Goal: Task Accomplishment & Management: Use online tool/utility

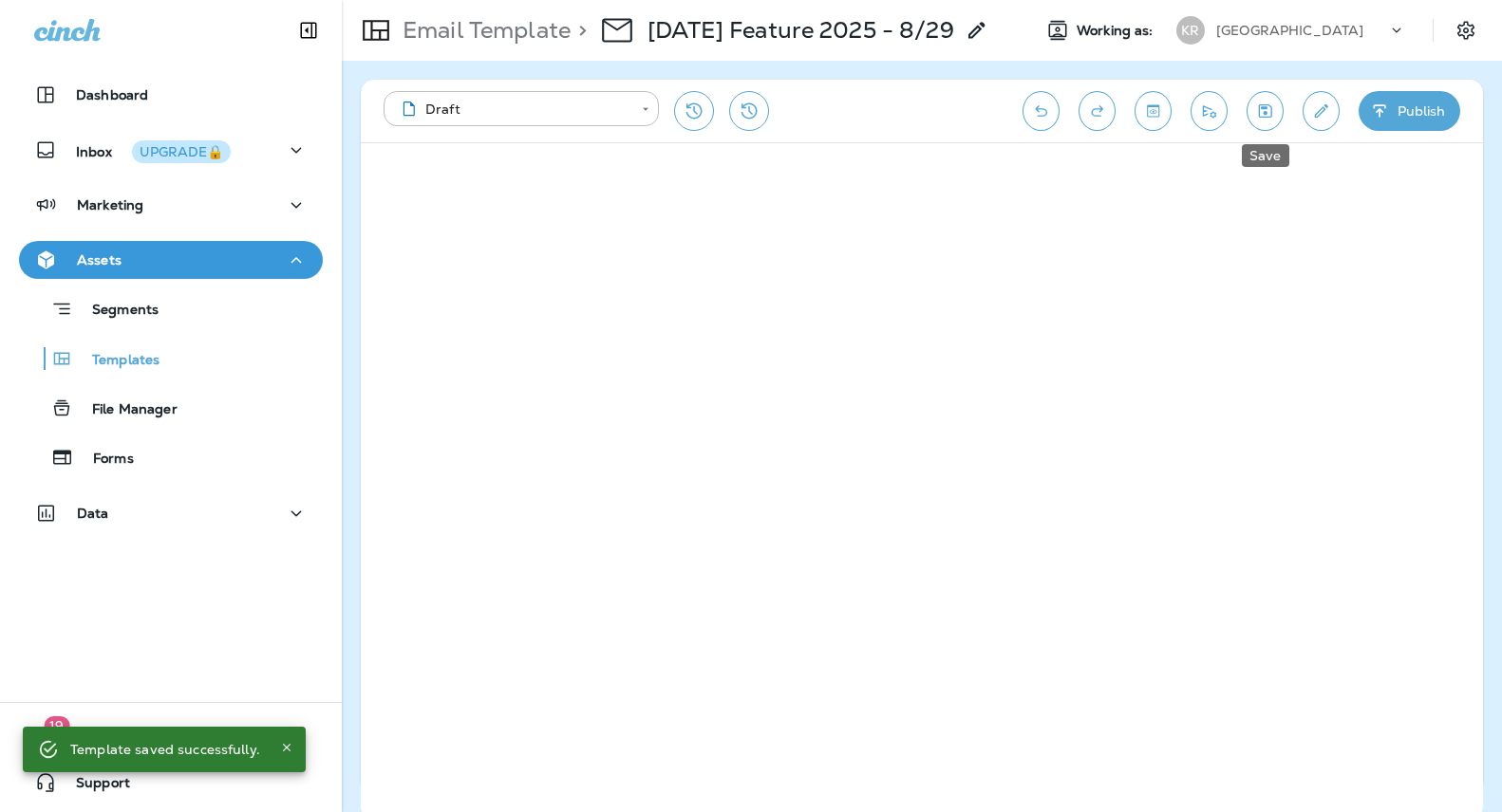
click at [1277, 115] on button "Save" at bounding box center [1265, 111] width 37 height 40
click at [1279, 24] on p "Kestrel Ridge Golf Course" at bounding box center [1290, 30] width 147 height 16
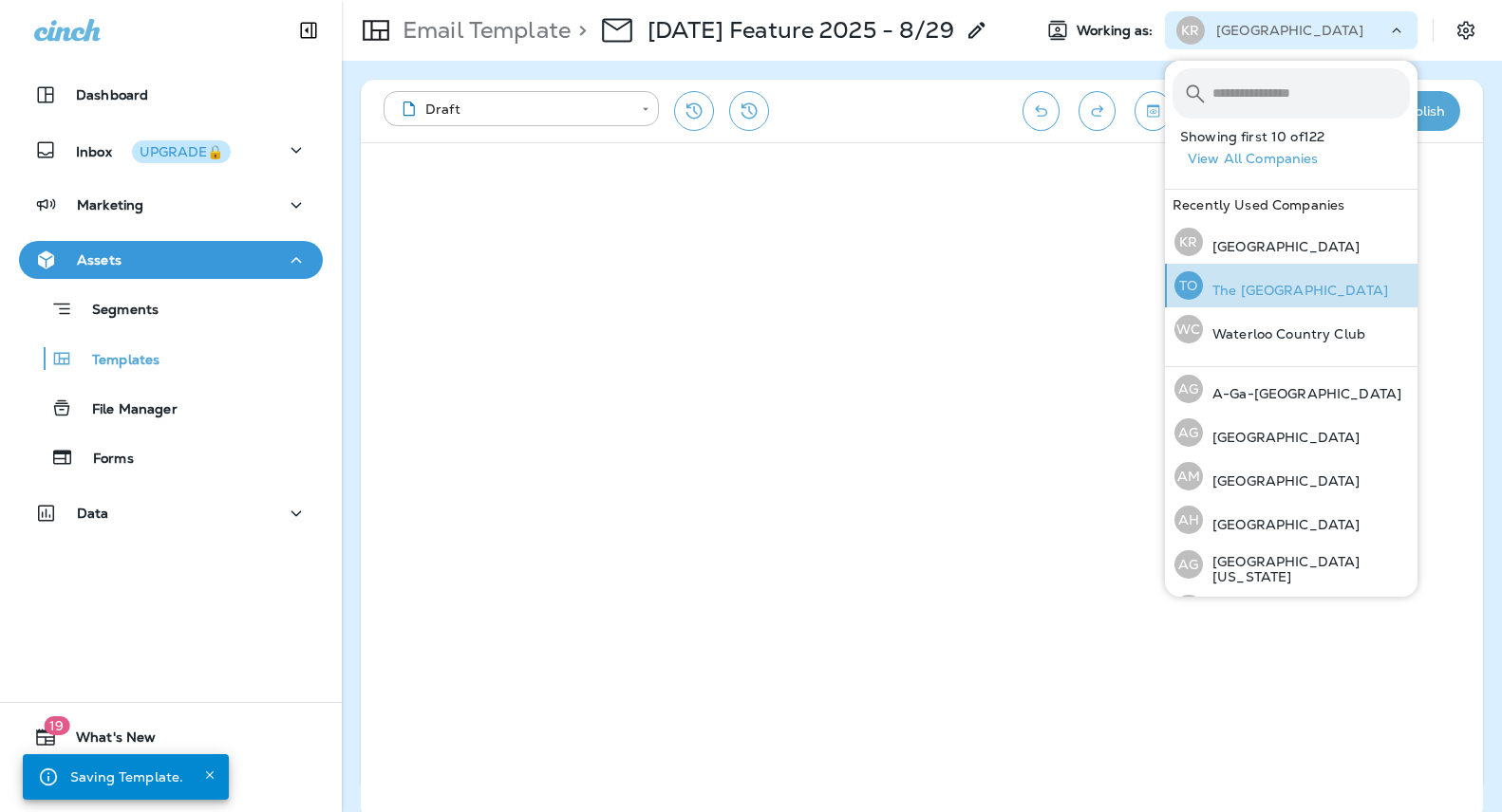
click at [1285, 277] on div "TO The Oaks Golf Course" at bounding box center [1281, 285] width 229 height 44
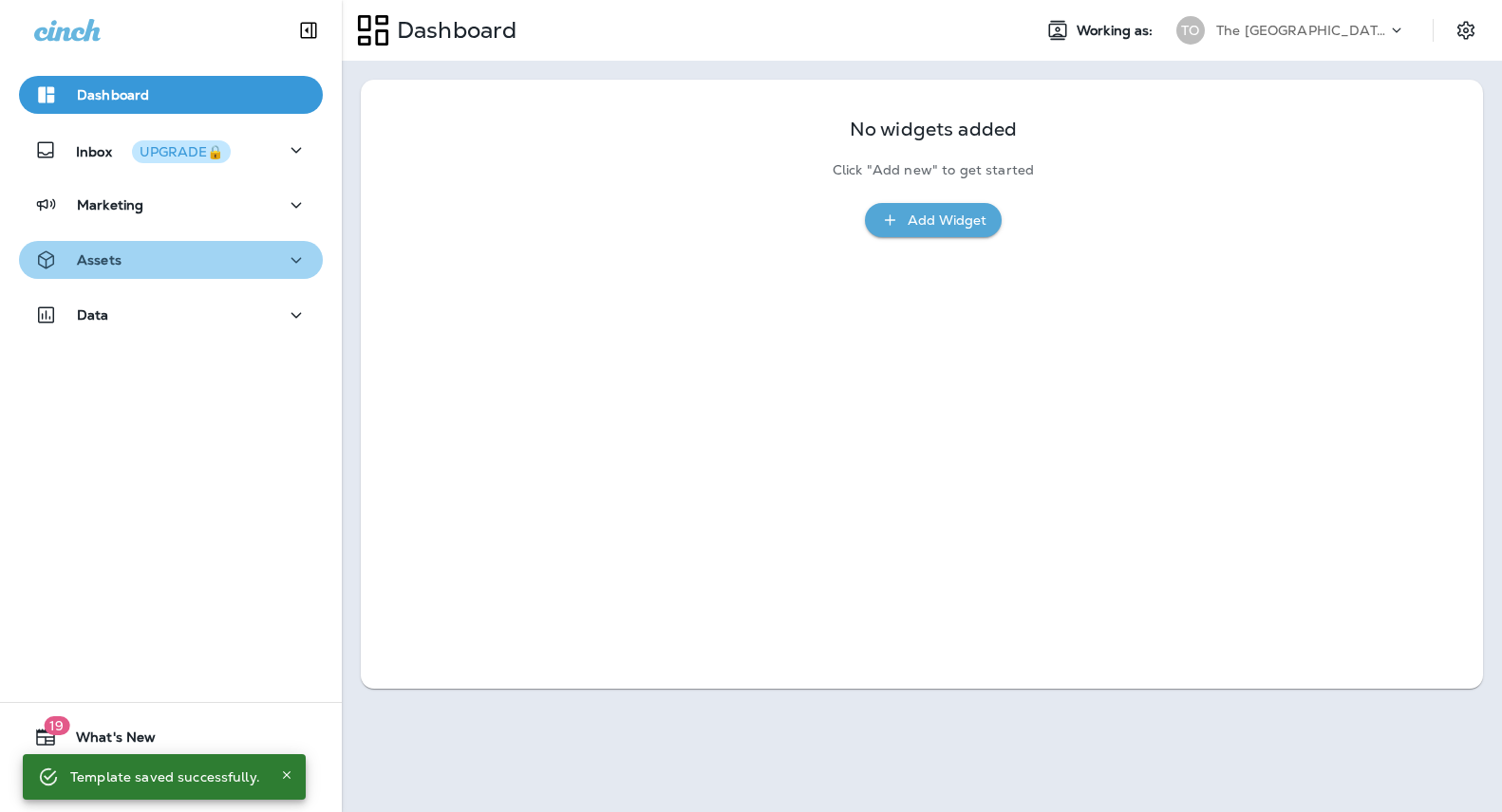
click at [95, 259] on p "Assets" at bounding box center [99, 260] width 45 height 16
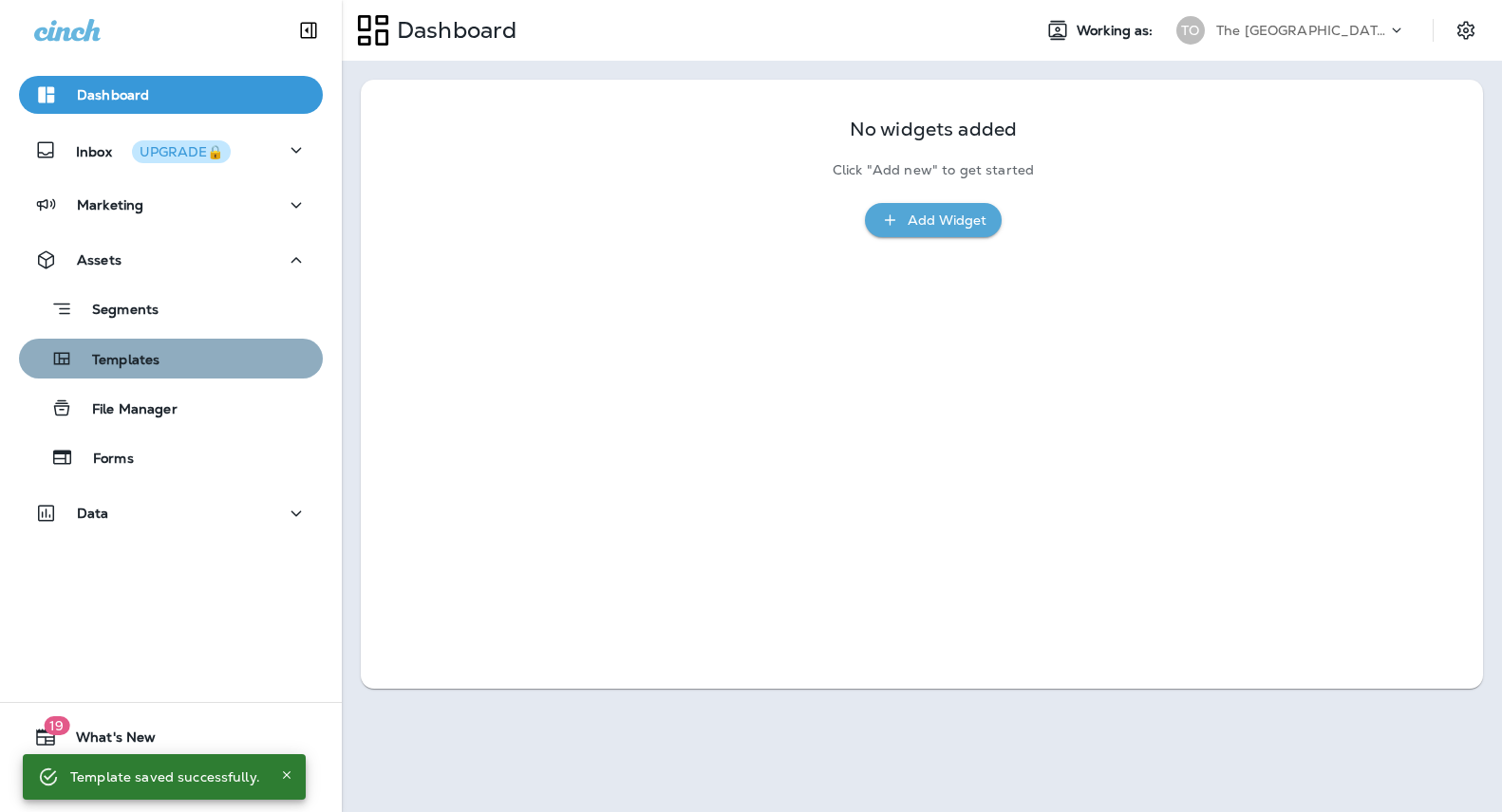
click at [190, 369] on div "Templates" at bounding box center [170, 358] width 288 height 28
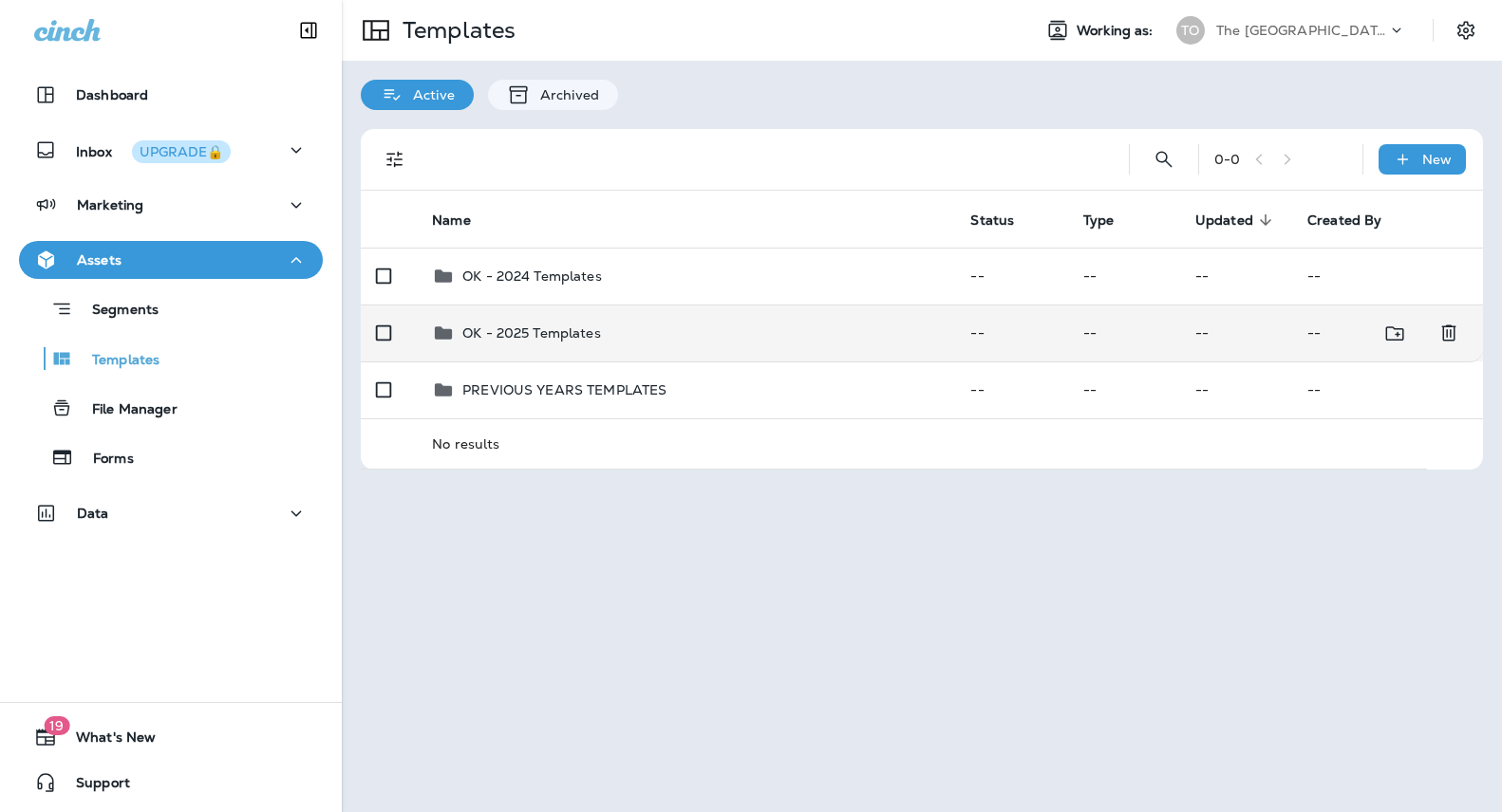
click at [548, 331] on p "OK - 2025 Templates" at bounding box center [531, 334] width 139 height 16
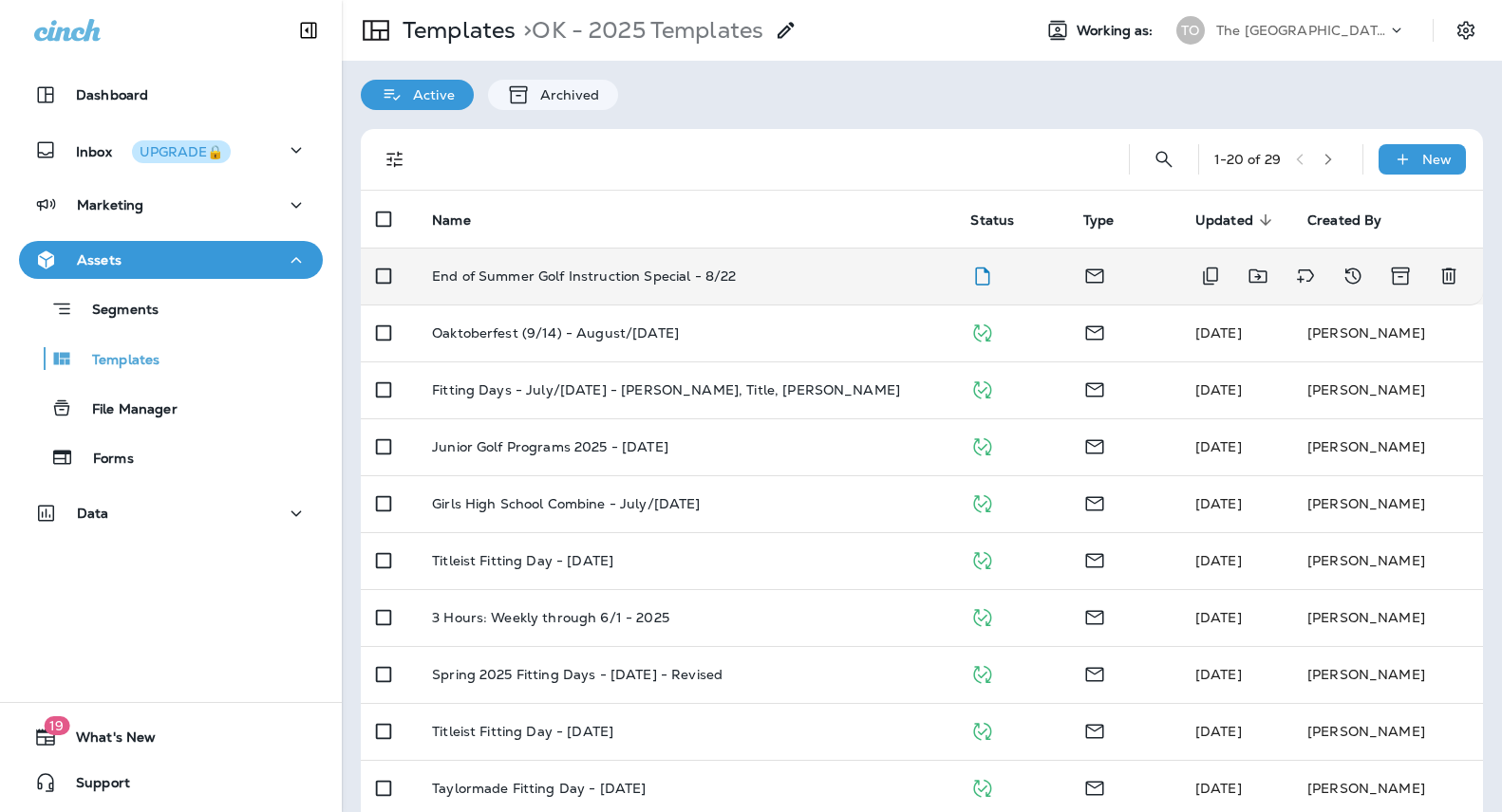
click at [571, 279] on p "End of Summer Golf Instruction Special - 8/22" at bounding box center [583, 276] width 304 height 16
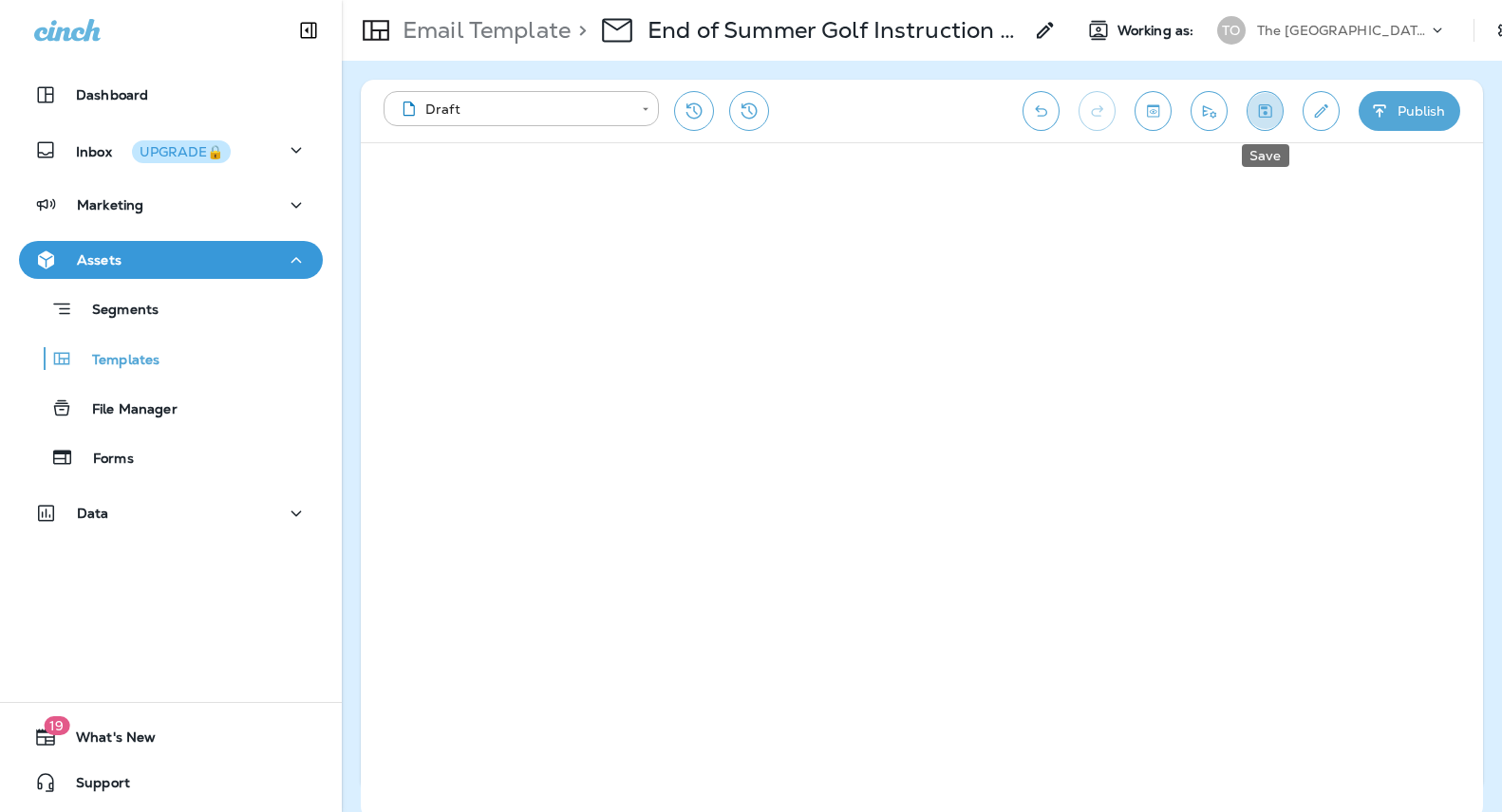
click at [1271, 114] on icon "Save" at bounding box center [1265, 112] width 14 height 14
click at [1208, 124] on button "Send test email" at bounding box center [1209, 111] width 37 height 40
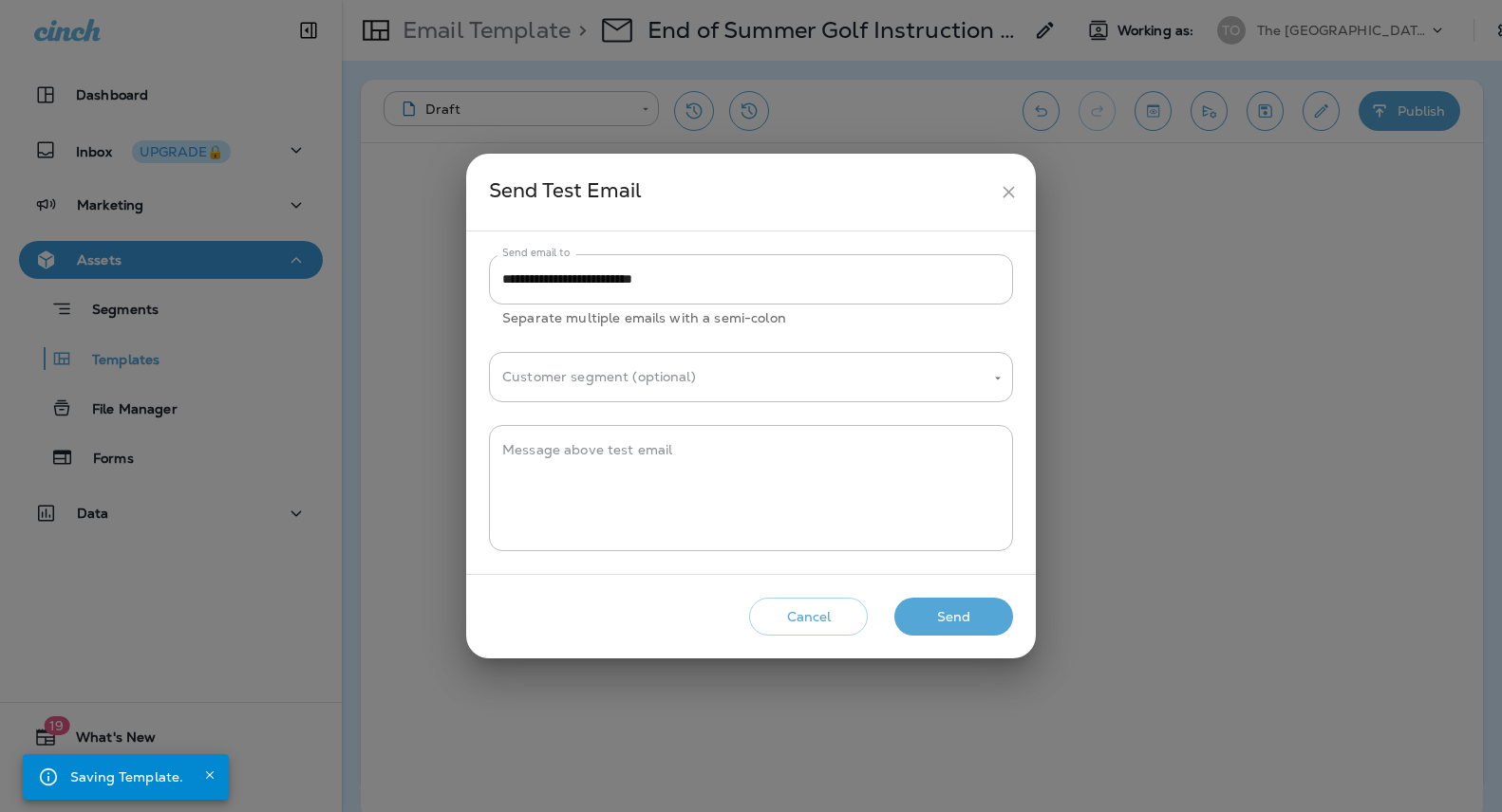
click at [974, 618] on button "Send" at bounding box center [954, 617] width 118 height 39
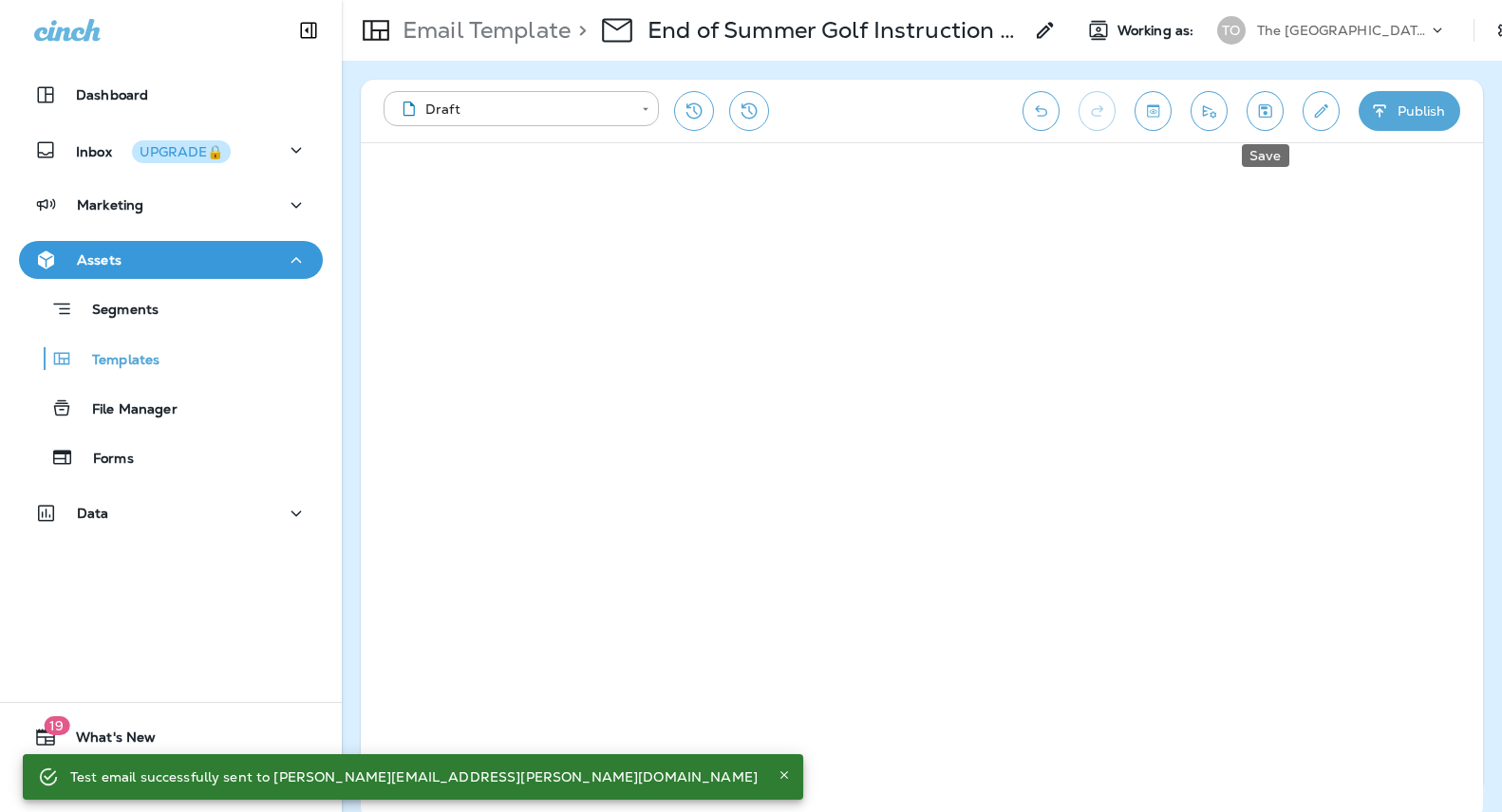
click at [1272, 110] on icon "Save" at bounding box center [1264, 112] width 20 height 19
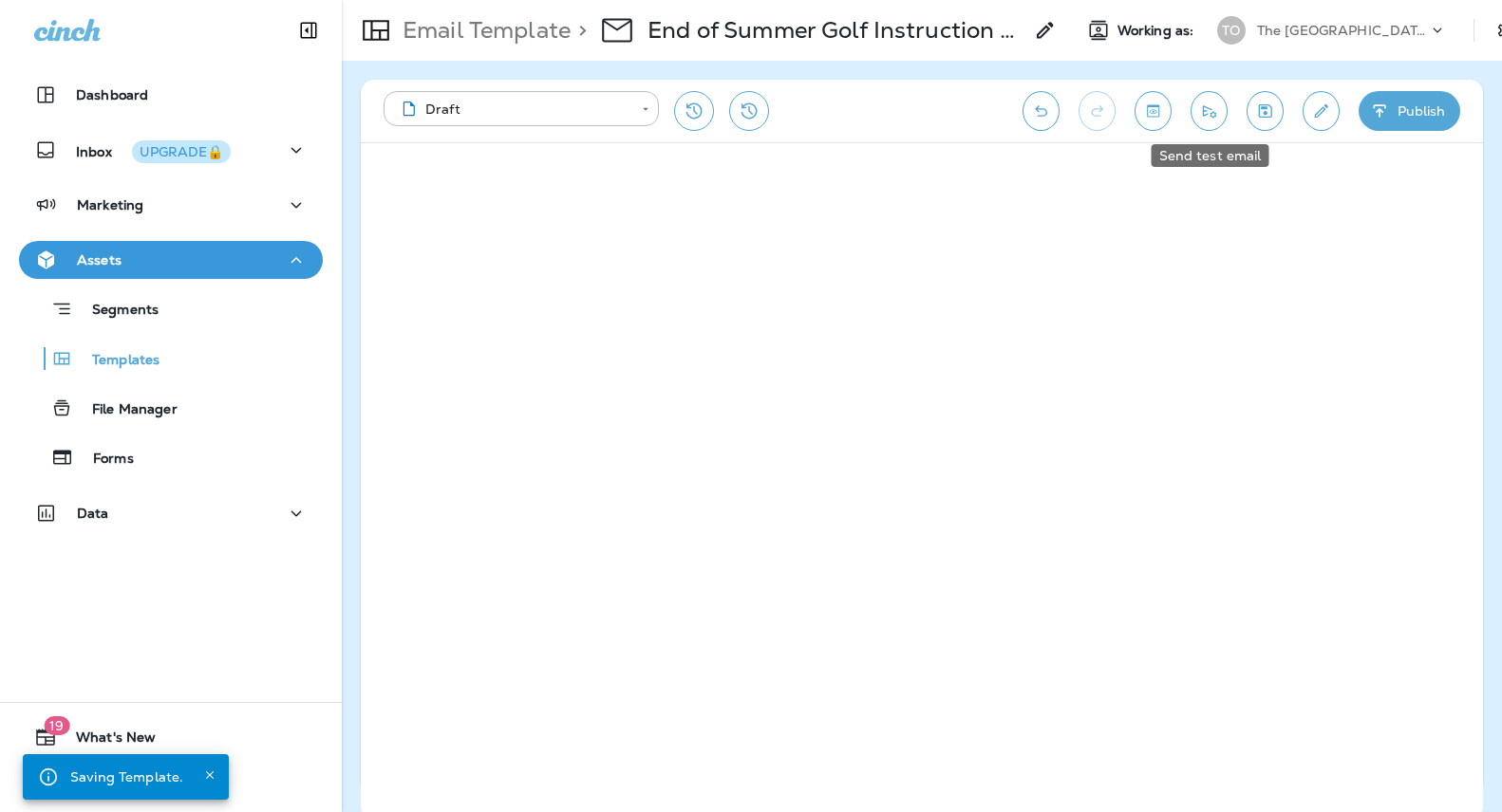
click at [1200, 113] on icon "Send test email" at bounding box center [1209, 112] width 20 height 19
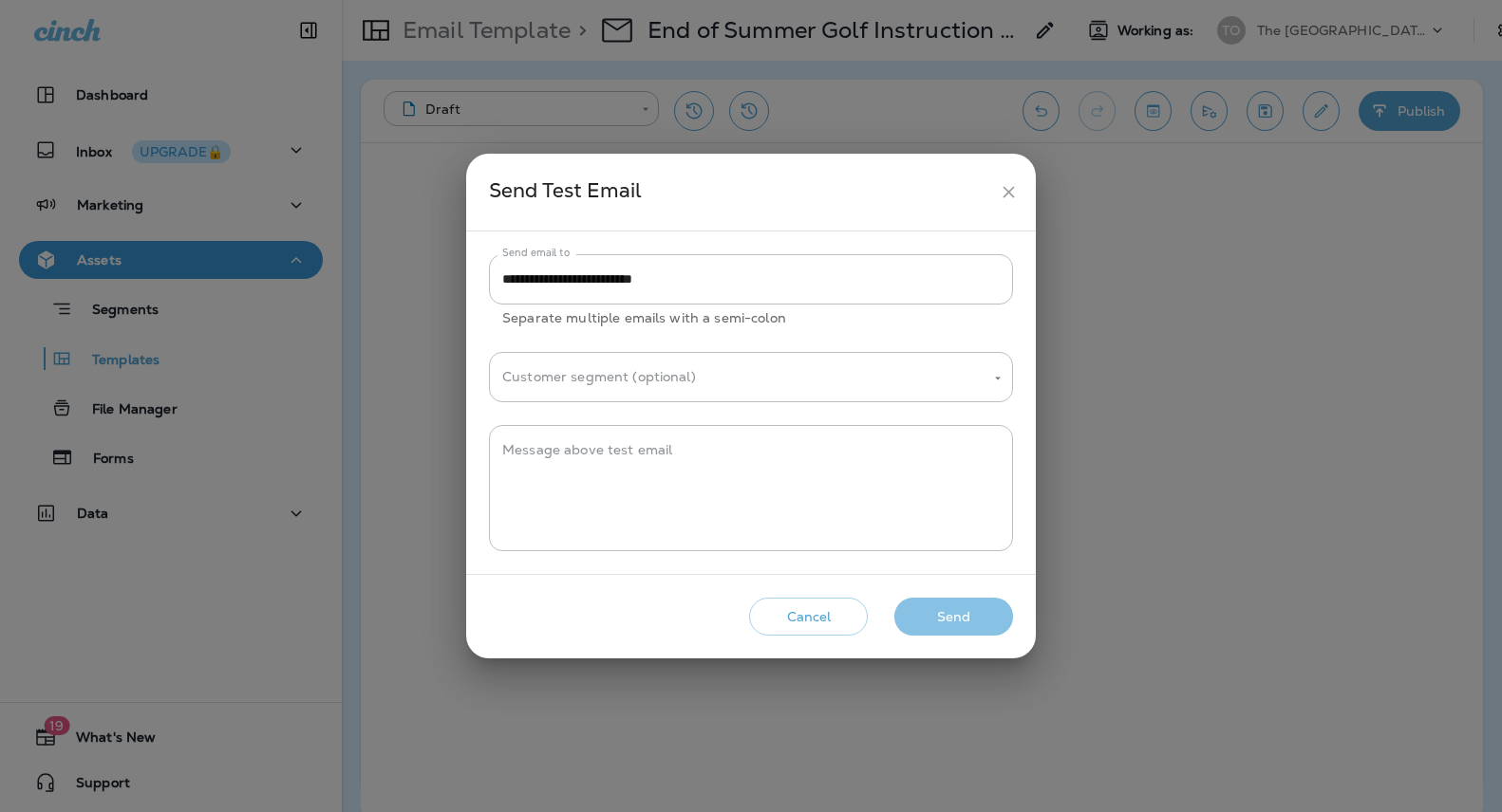
click at [953, 601] on button "Send" at bounding box center [954, 617] width 118 height 39
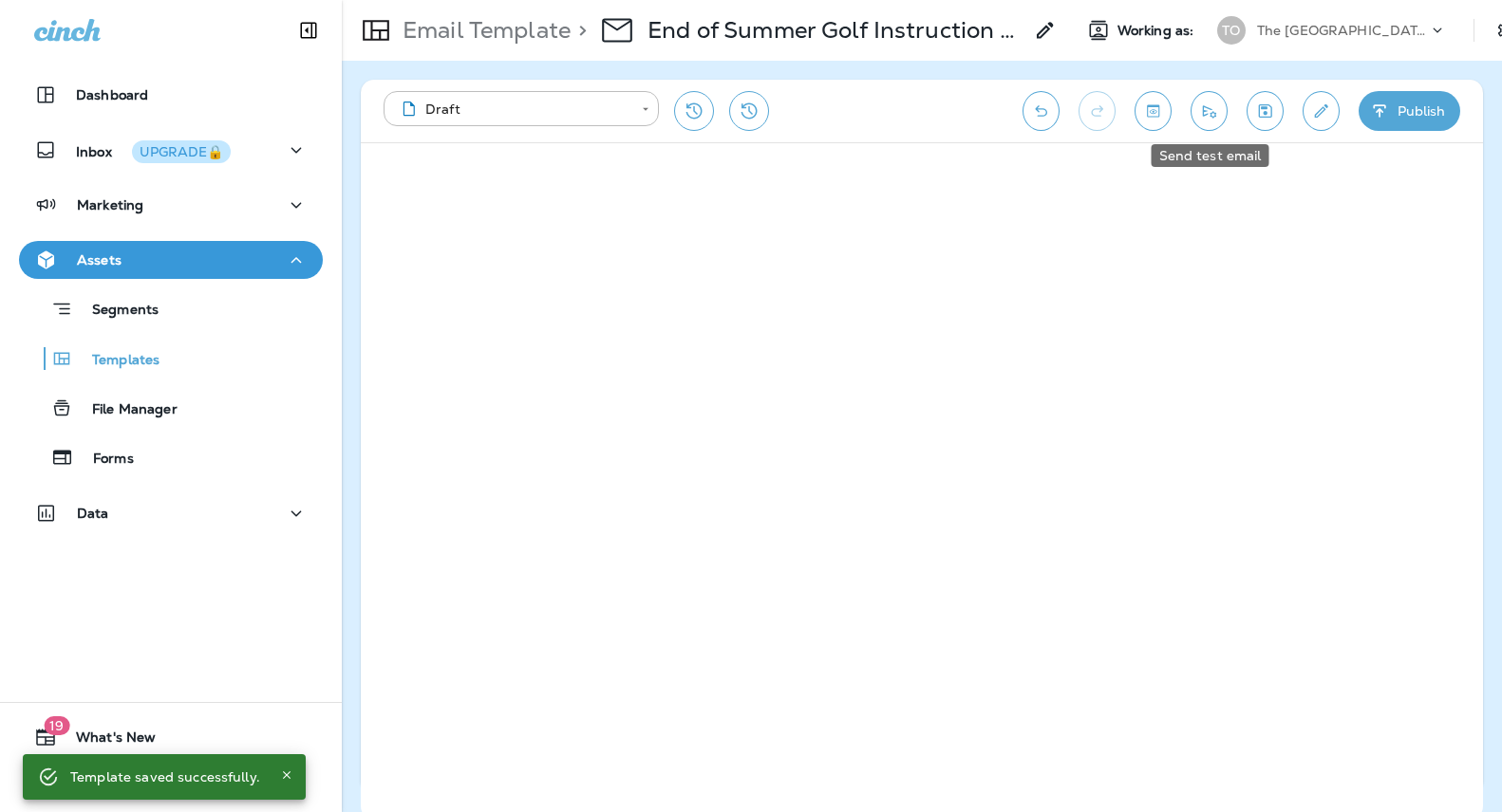
click at [1194, 117] on button "Send test email" at bounding box center [1209, 111] width 37 height 40
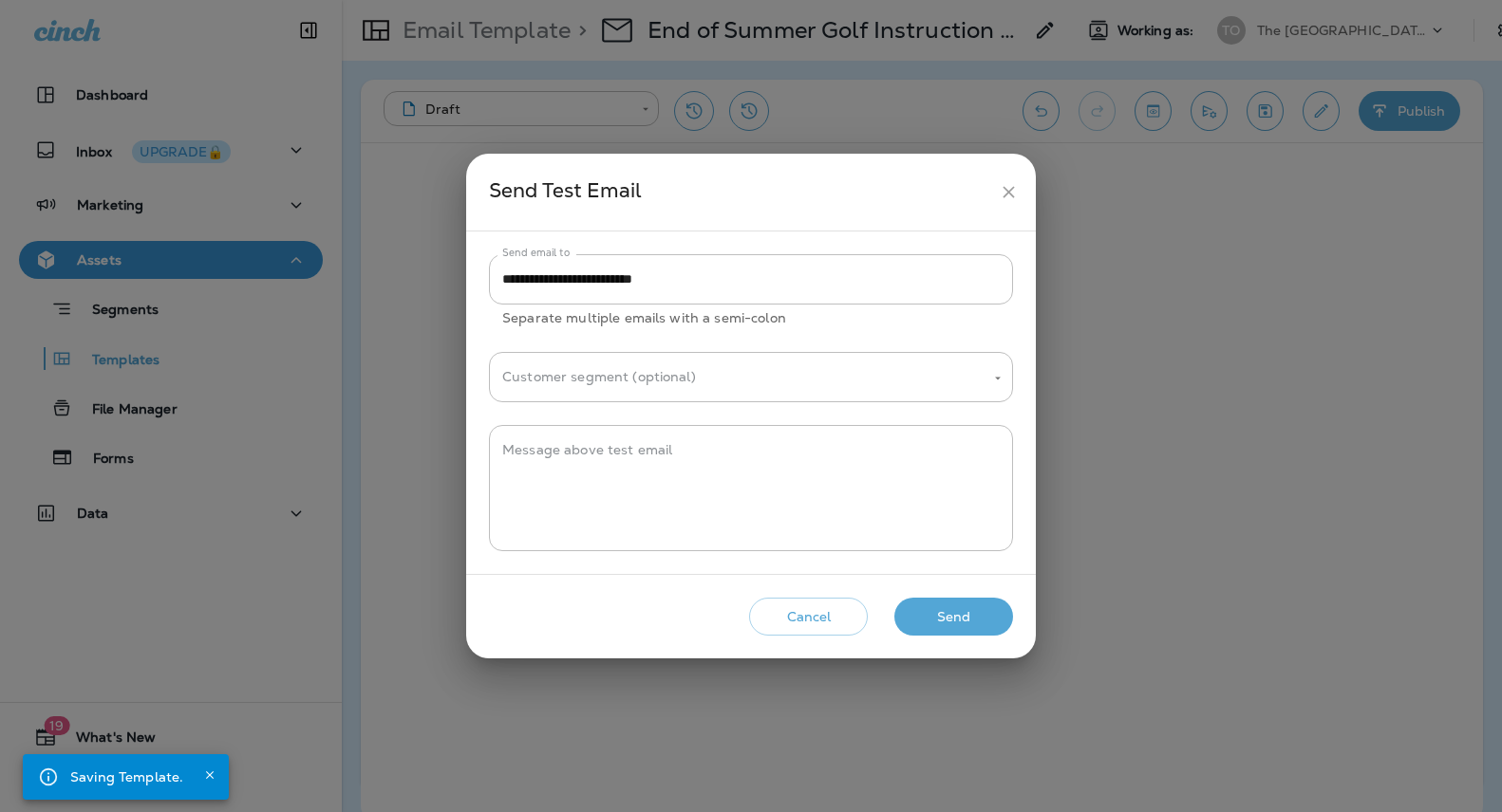
click at [969, 601] on button "Send" at bounding box center [954, 617] width 118 height 39
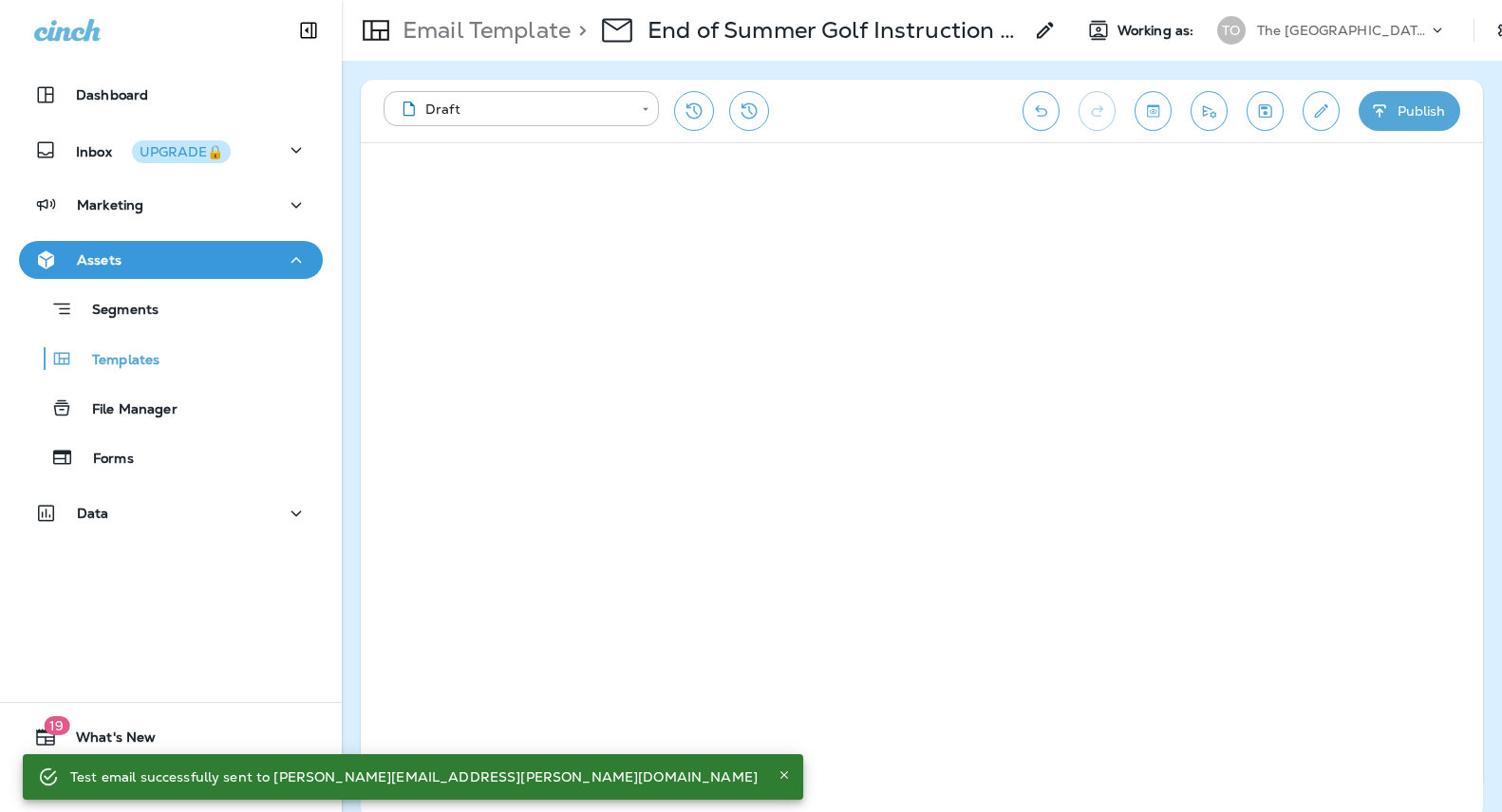
click at [1210, 90] on div "**********" at bounding box center [922, 111] width 1122 height 63
click at [1208, 113] on icon "Send test email" at bounding box center [1209, 112] width 20 height 19
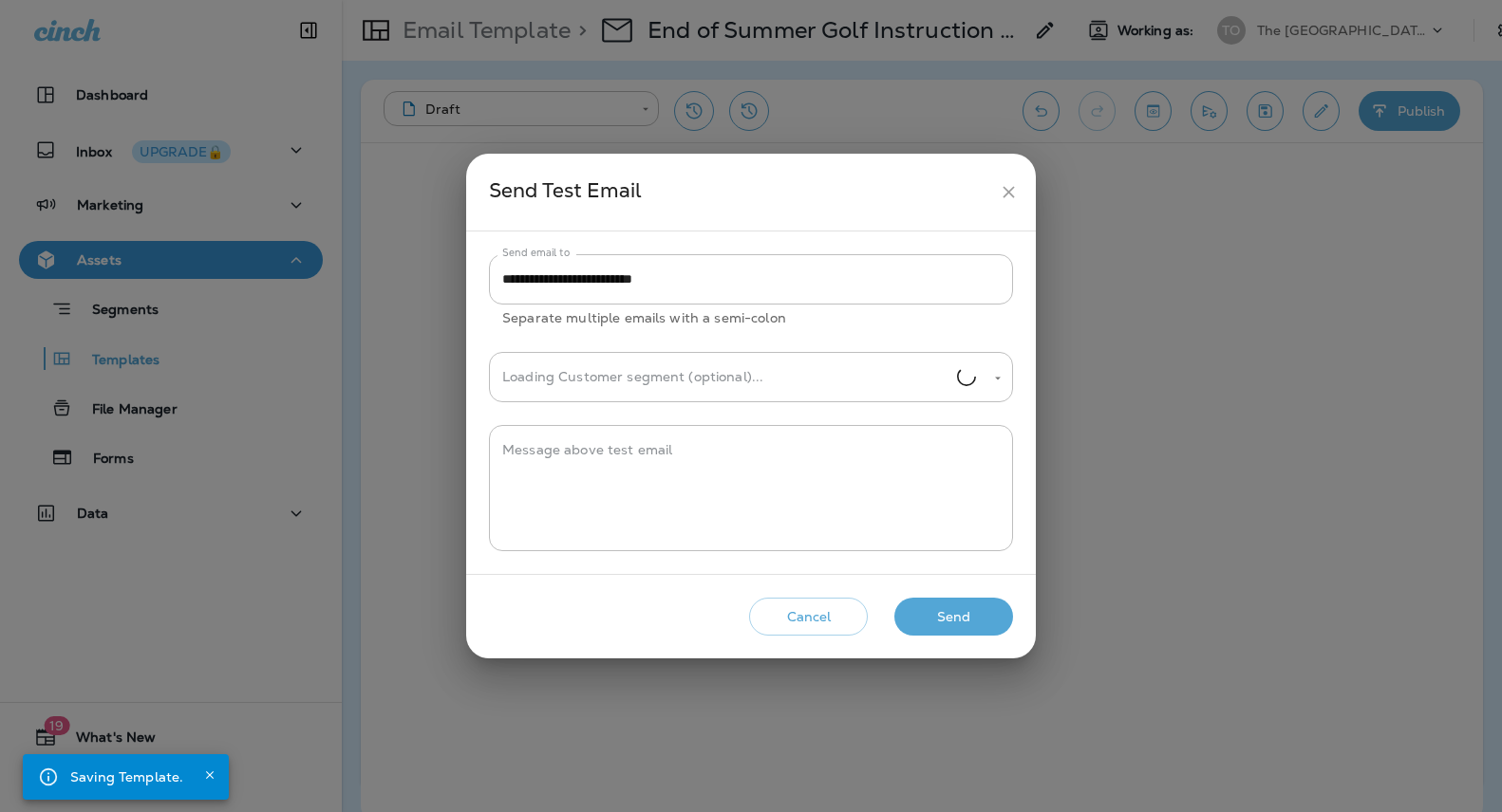
click at [952, 627] on button "Send" at bounding box center [954, 617] width 118 height 39
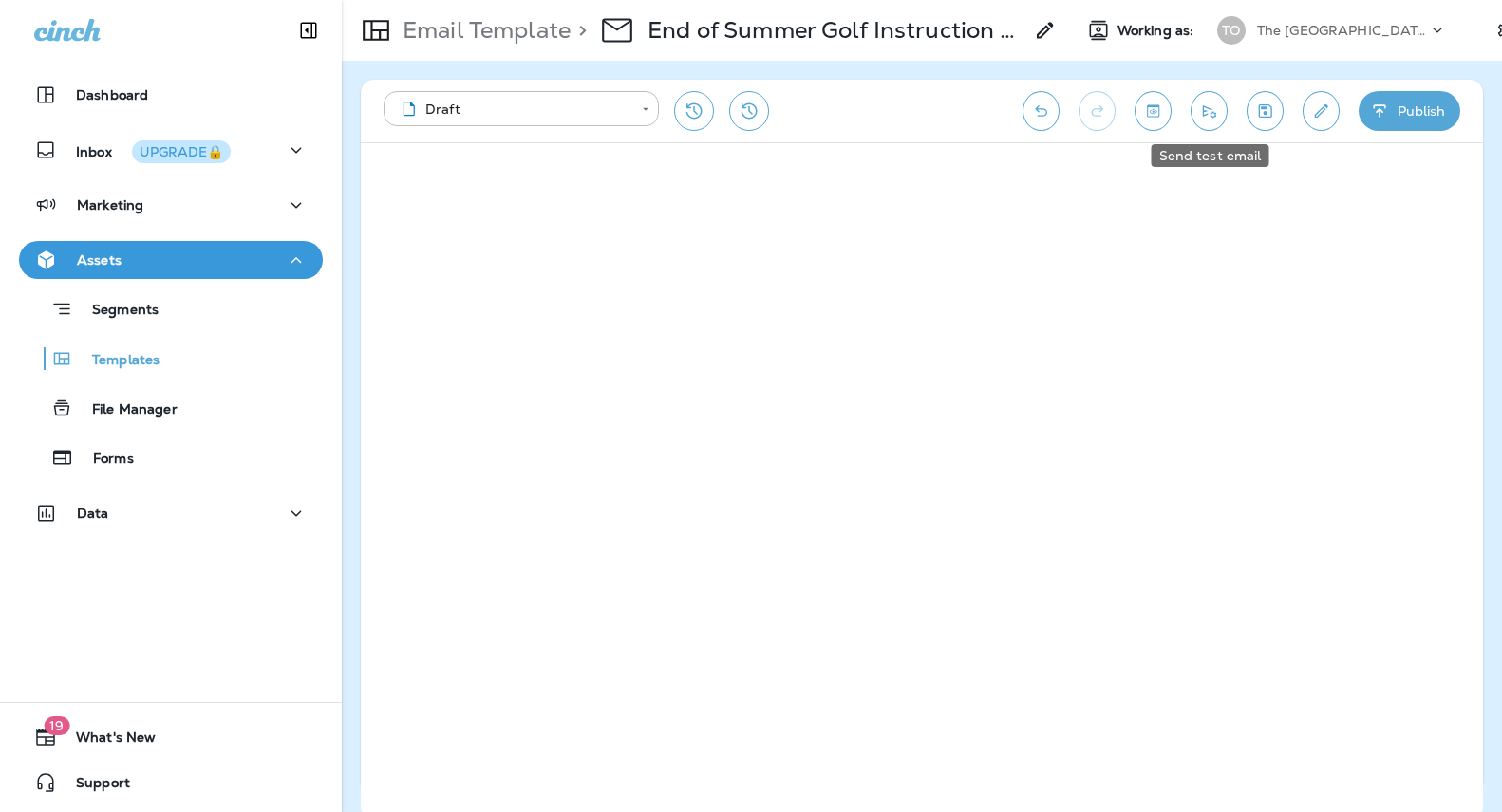
click at [1211, 113] on icon "Send test email" at bounding box center [1210, 112] width 14 height 13
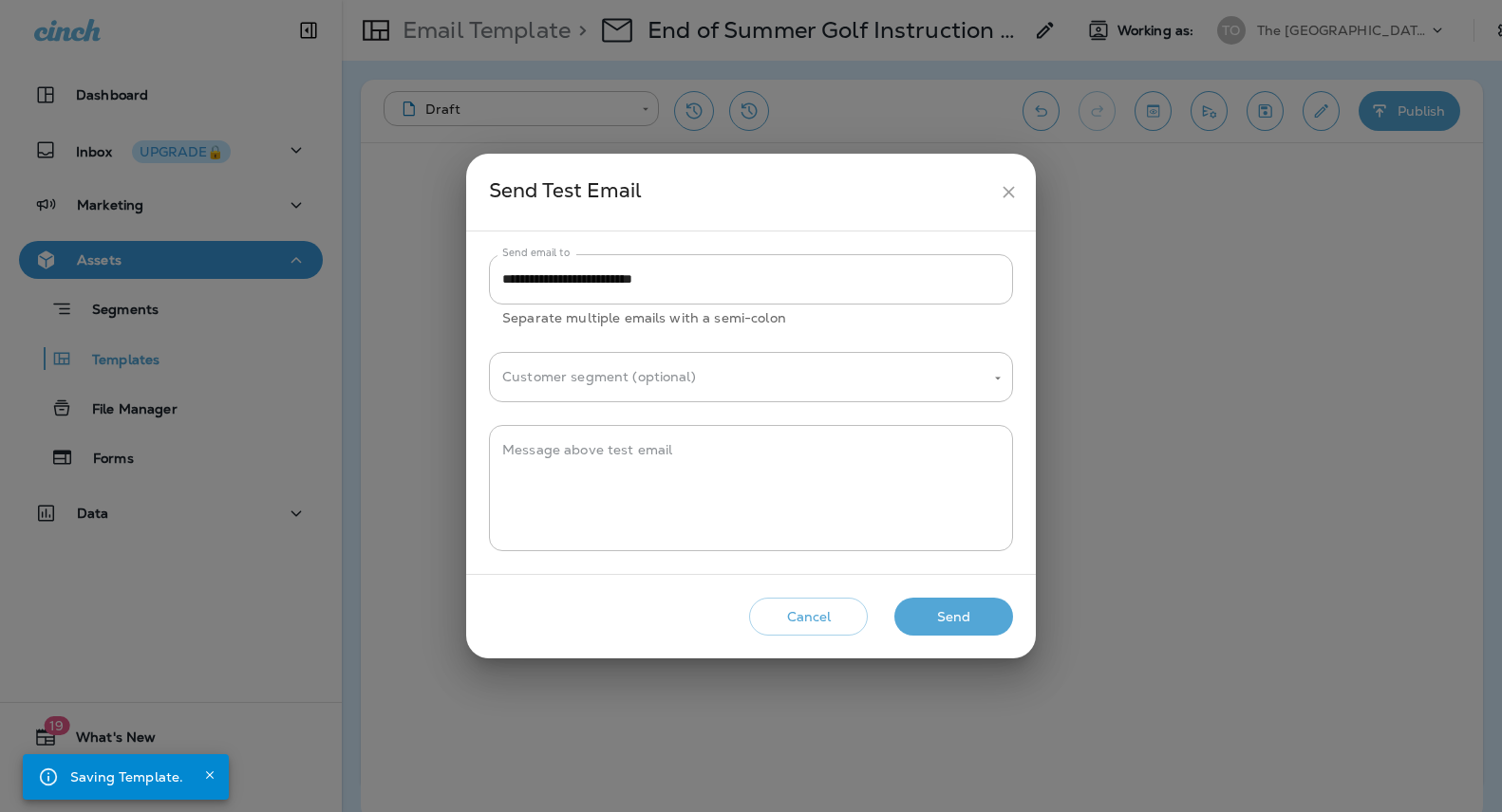
click at [942, 631] on button "Send" at bounding box center [954, 617] width 118 height 39
